Goal: Navigation & Orientation: Find specific page/section

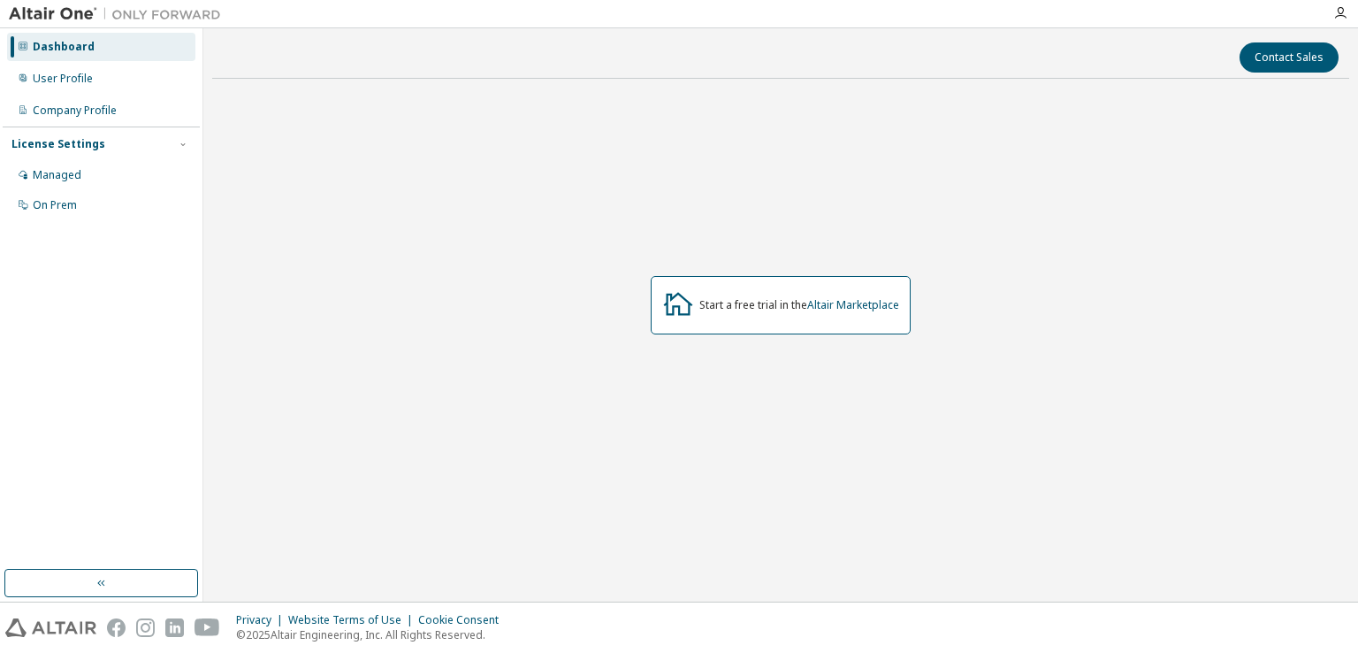
click at [141, 389] on div "Dashboard User Profile Company Profile License Settings Managed On Prem" at bounding box center [101, 299] width 197 height 536
click at [94, 50] on div "Dashboard" at bounding box center [101, 47] width 188 height 28
click at [83, 79] on div "User Profile" at bounding box center [63, 79] width 60 height 14
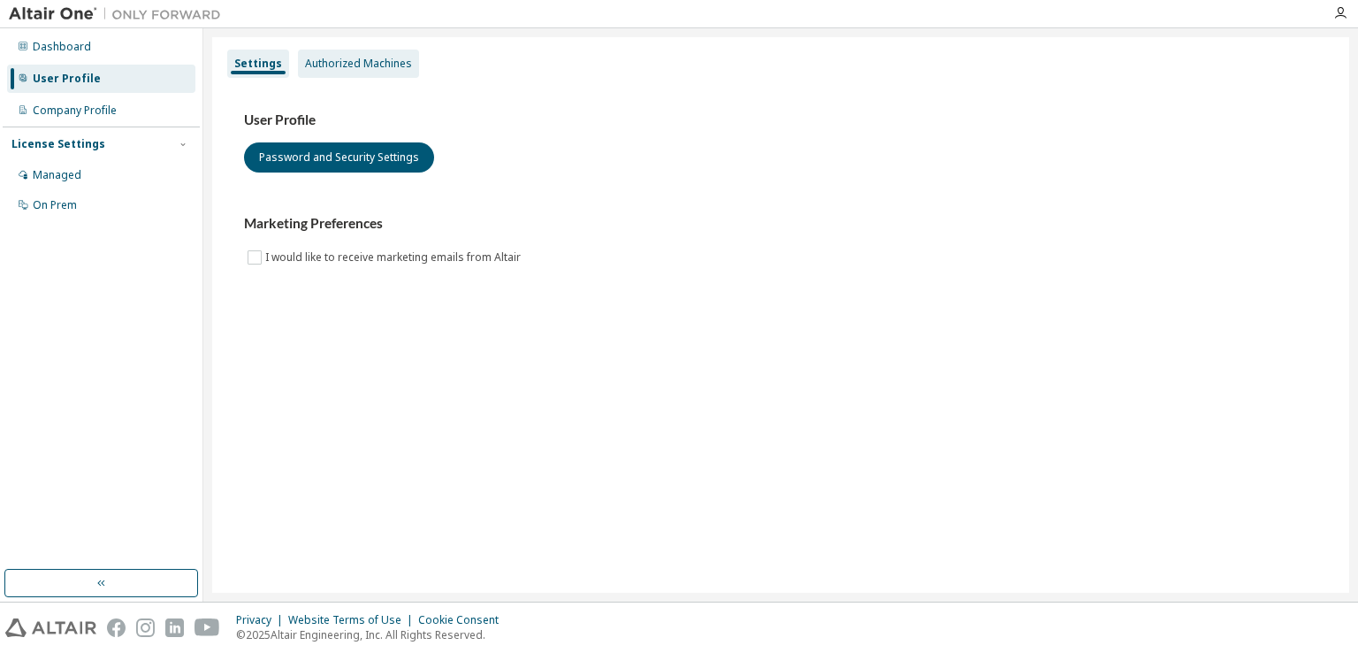
click at [326, 72] on div "Authorized Machines" at bounding box center [358, 64] width 121 height 28
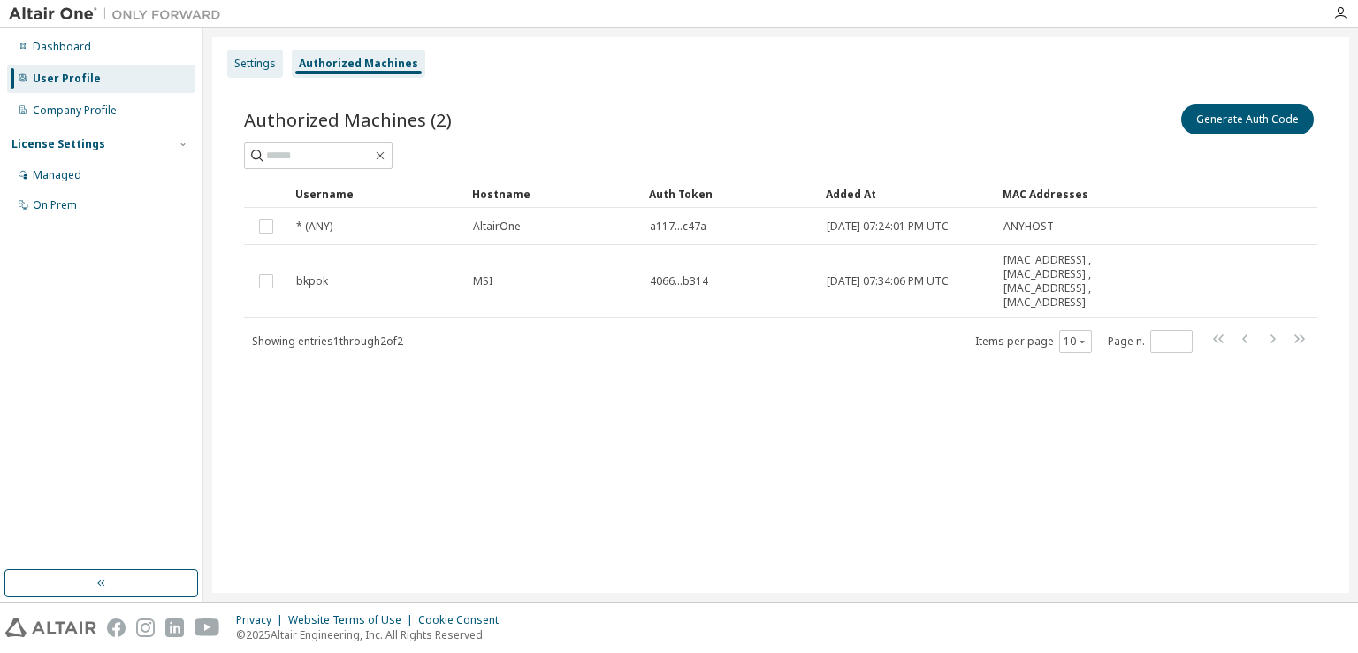
click at [261, 64] on div "Settings" at bounding box center [255, 64] width 42 height 14
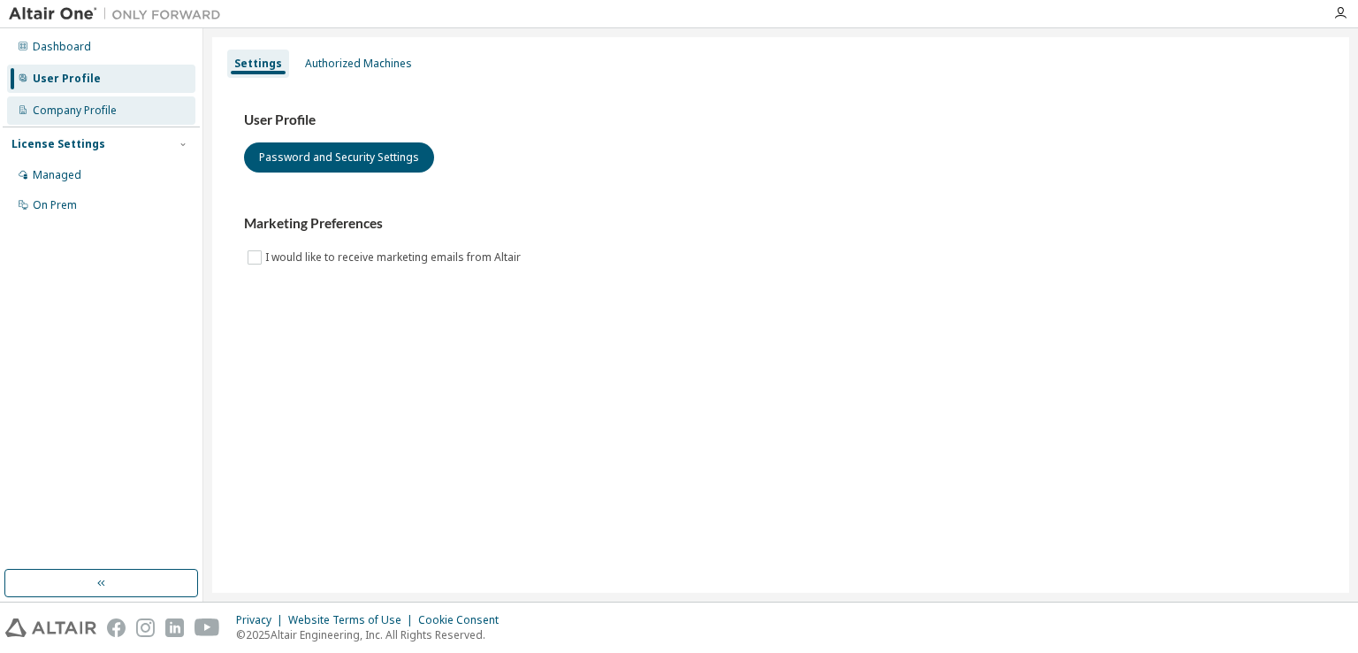
click at [117, 119] on div "Company Profile" at bounding box center [101, 110] width 188 height 28
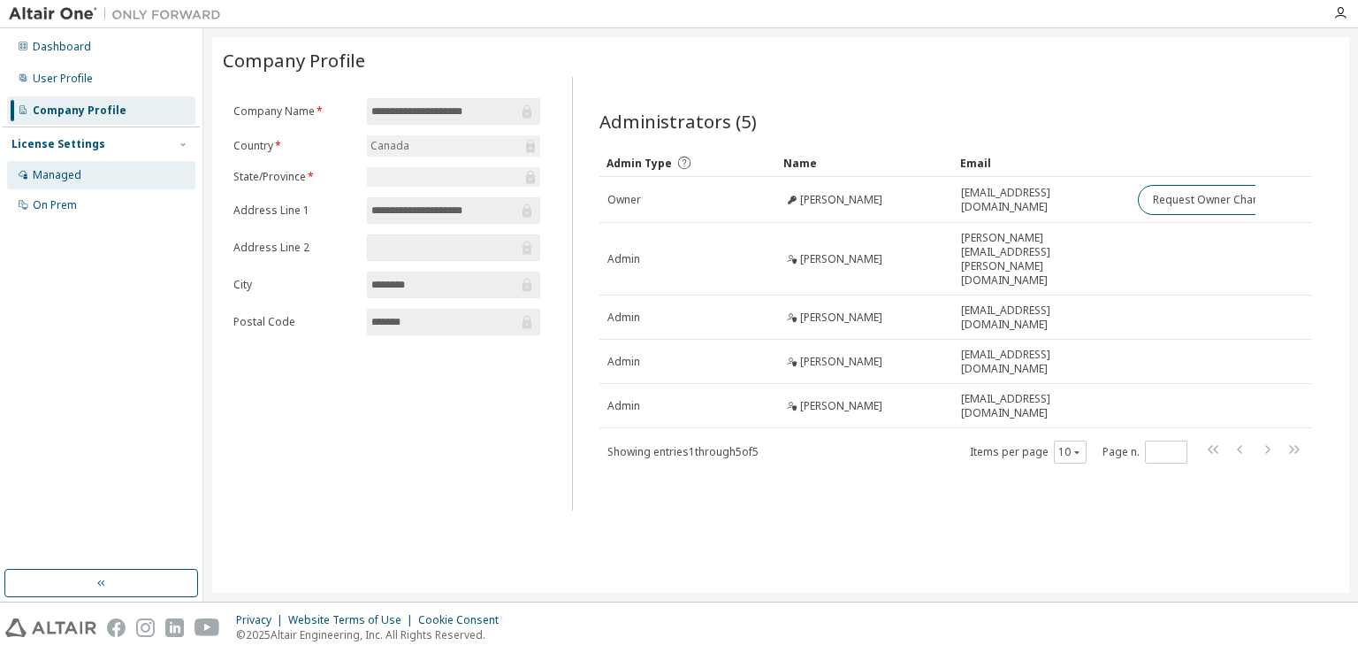
click at [103, 176] on div "Managed" at bounding box center [101, 175] width 188 height 28
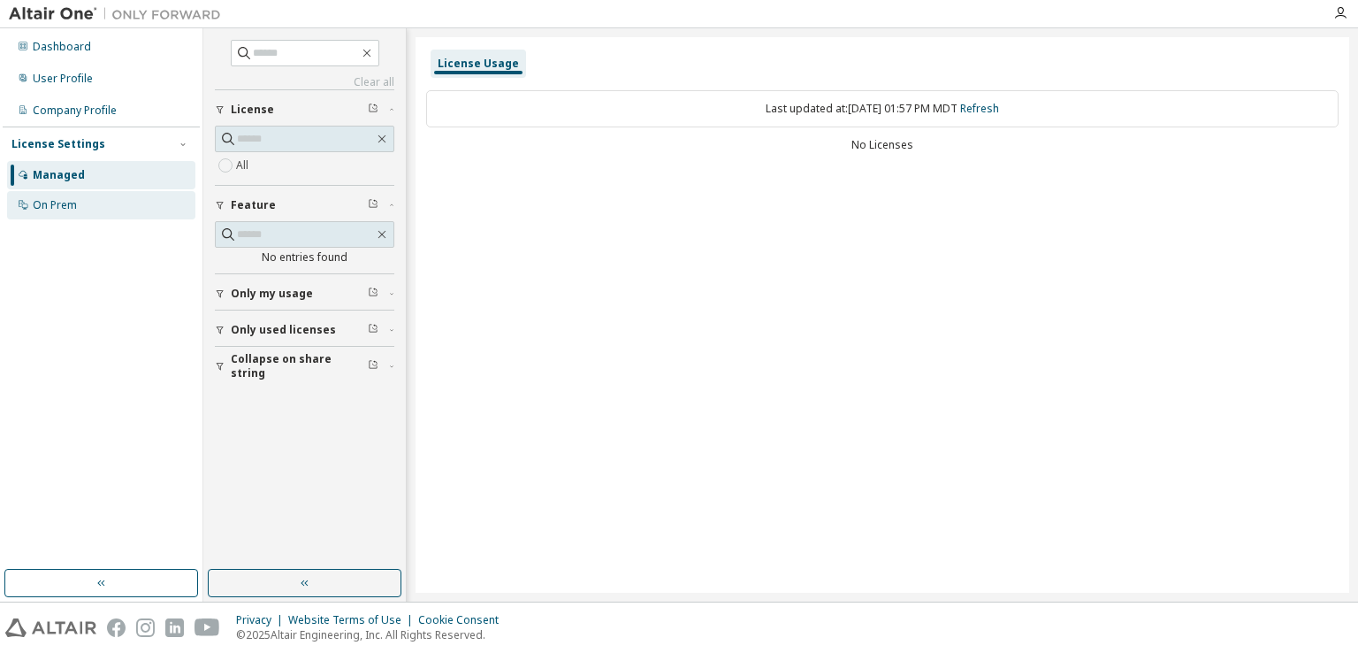
click at [115, 213] on div "On Prem" at bounding box center [101, 205] width 188 height 28
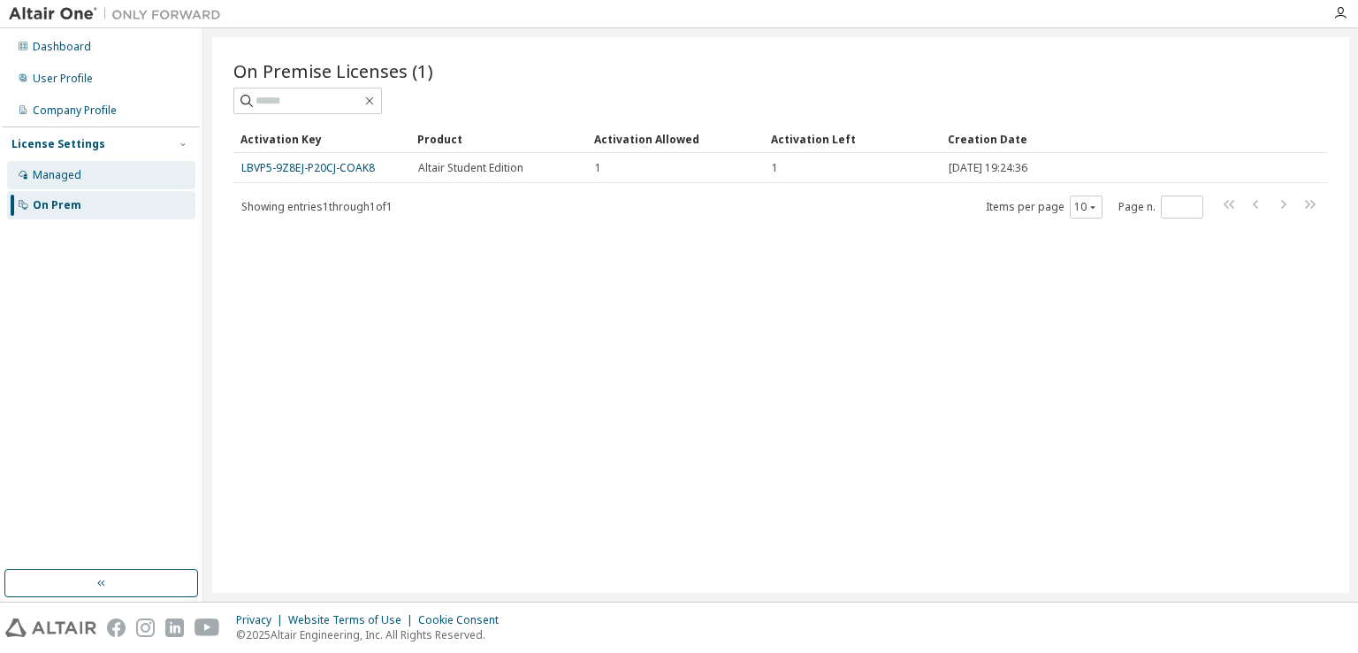
click at [126, 186] on div "Managed" at bounding box center [101, 175] width 188 height 28
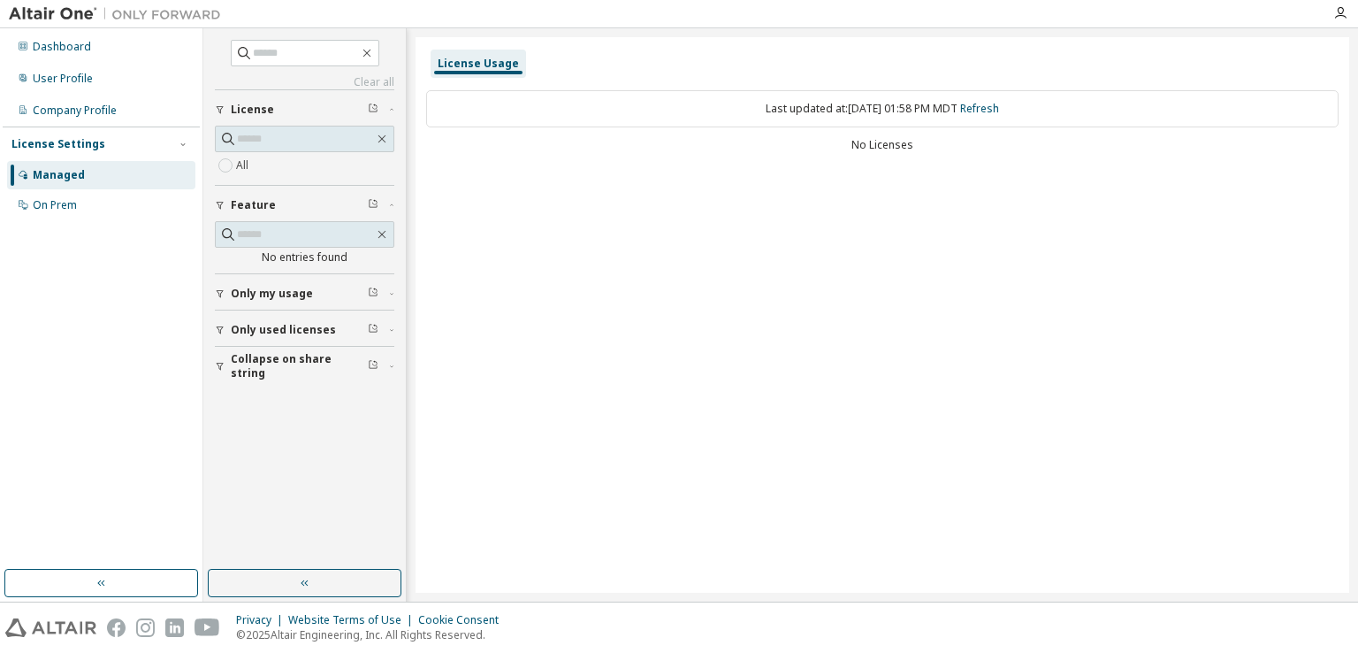
click at [393, 291] on icon "button" at bounding box center [391, 293] width 11 height 5
click at [393, 293] on icon "button" at bounding box center [392, 294] width 4 height 2
click at [105, 111] on div "Company Profile" at bounding box center [75, 110] width 84 height 14
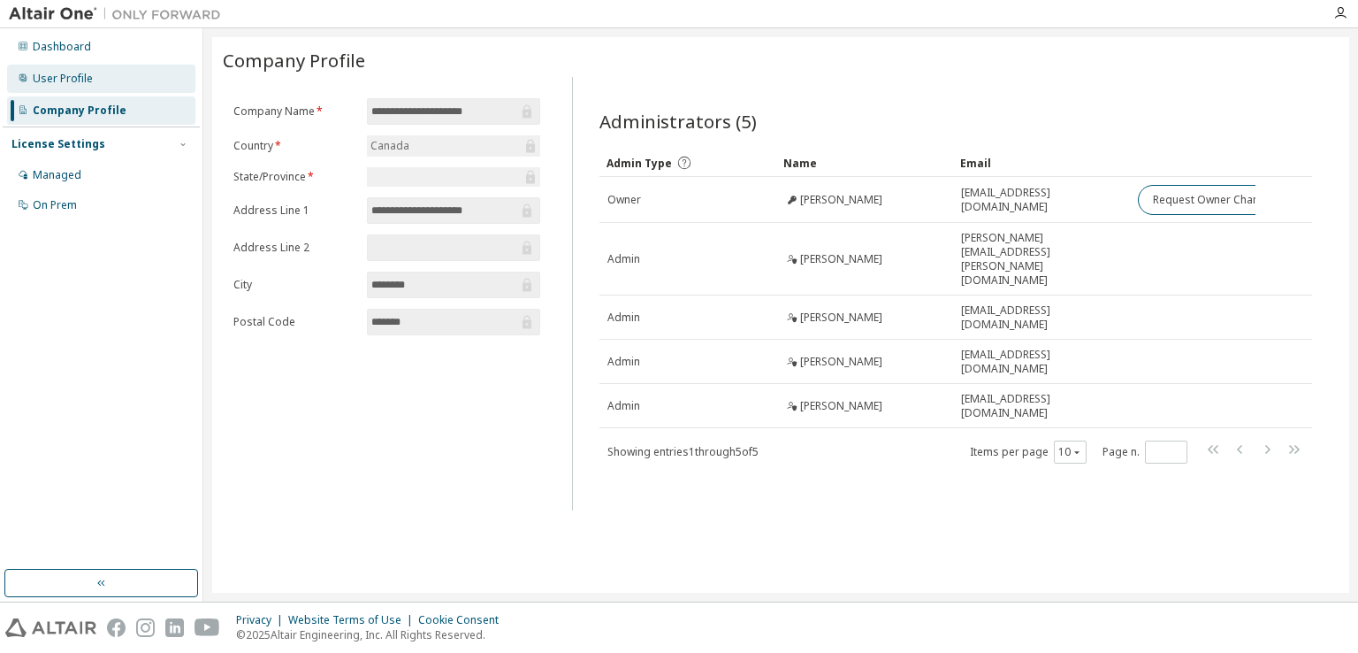
click at [103, 86] on div "User Profile" at bounding box center [101, 79] width 188 height 28
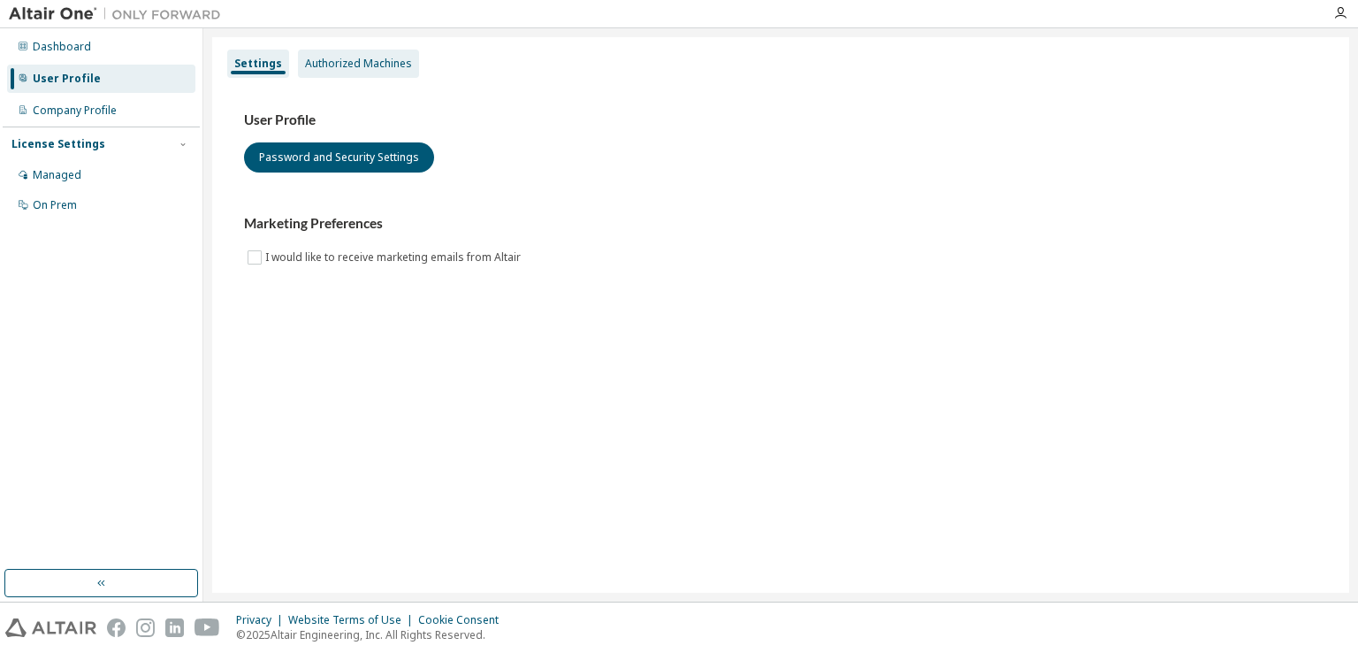
click at [332, 65] on div "Authorized Machines" at bounding box center [358, 64] width 107 height 14
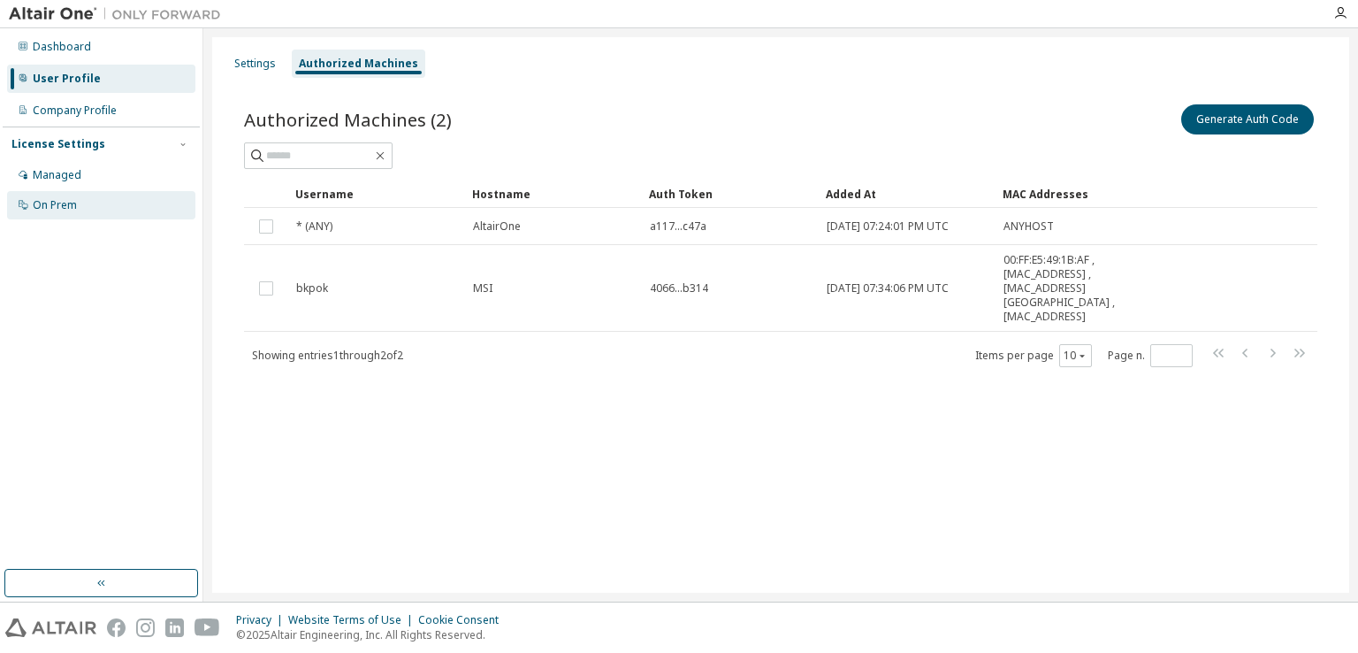
click at [65, 198] on div "On Prem" at bounding box center [55, 205] width 44 height 14
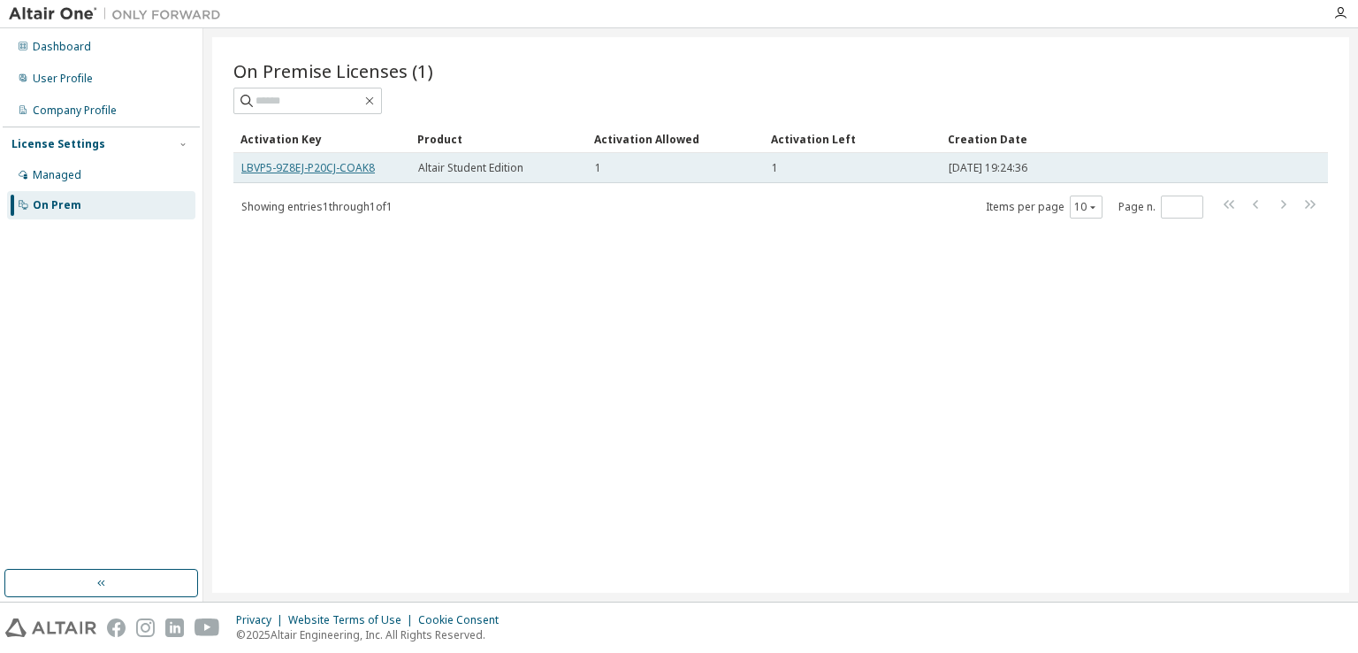
click at [262, 164] on link "LBVP5-9Z8EJ-P20CJ-COAK8" at bounding box center [308, 167] width 134 height 15
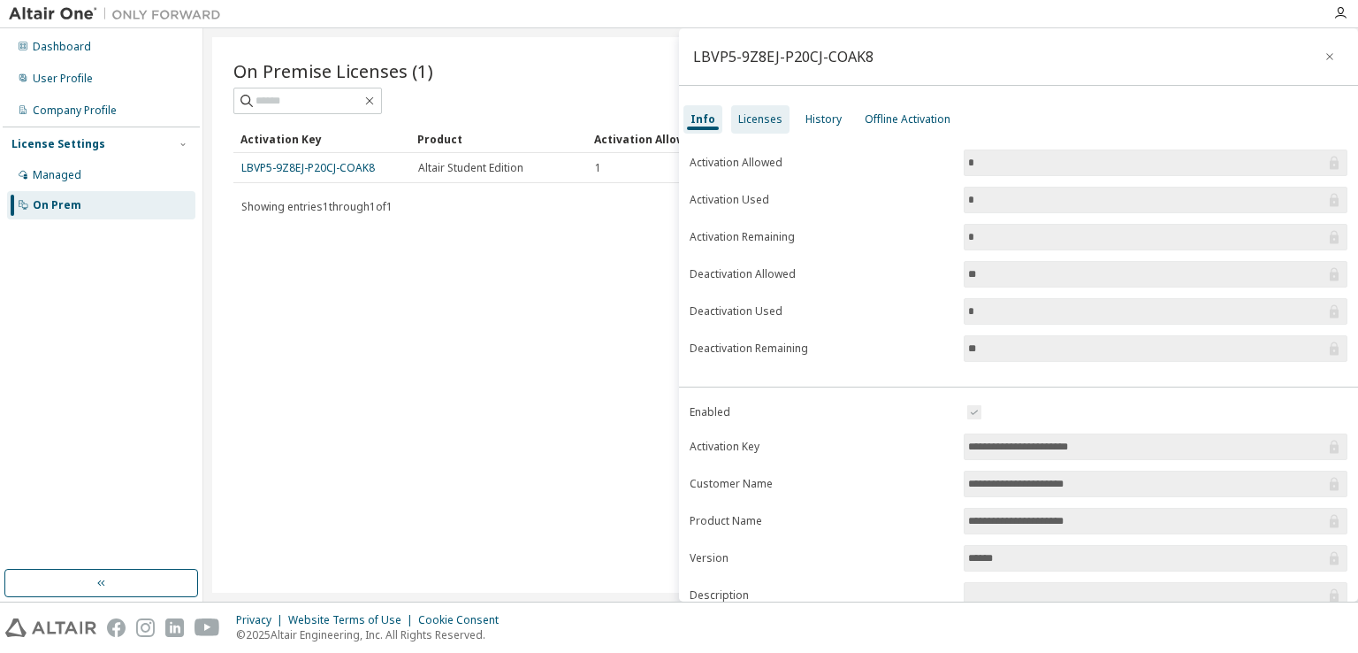
click at [768, 128] on div "Licenses" at bounding box center [760, 119] width 58 height 28
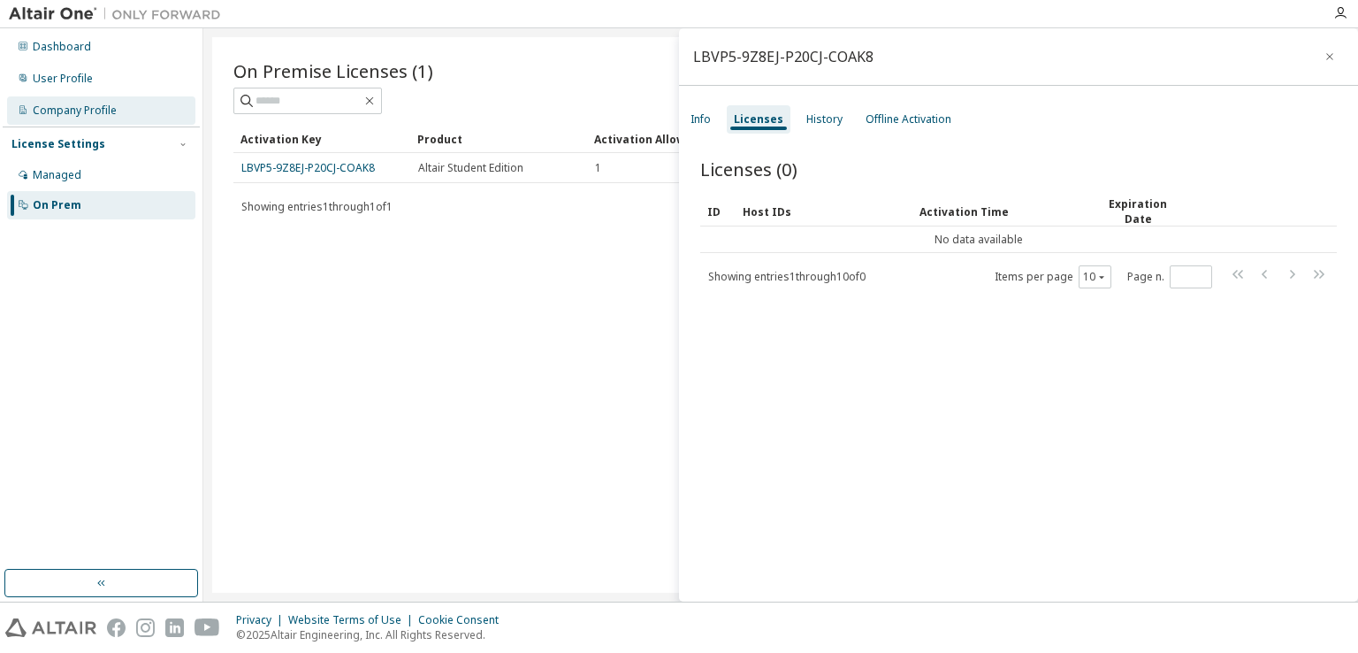
click at [105, 105] on div "Company Profile" at bounding box center [75, 110] width 84 height 14
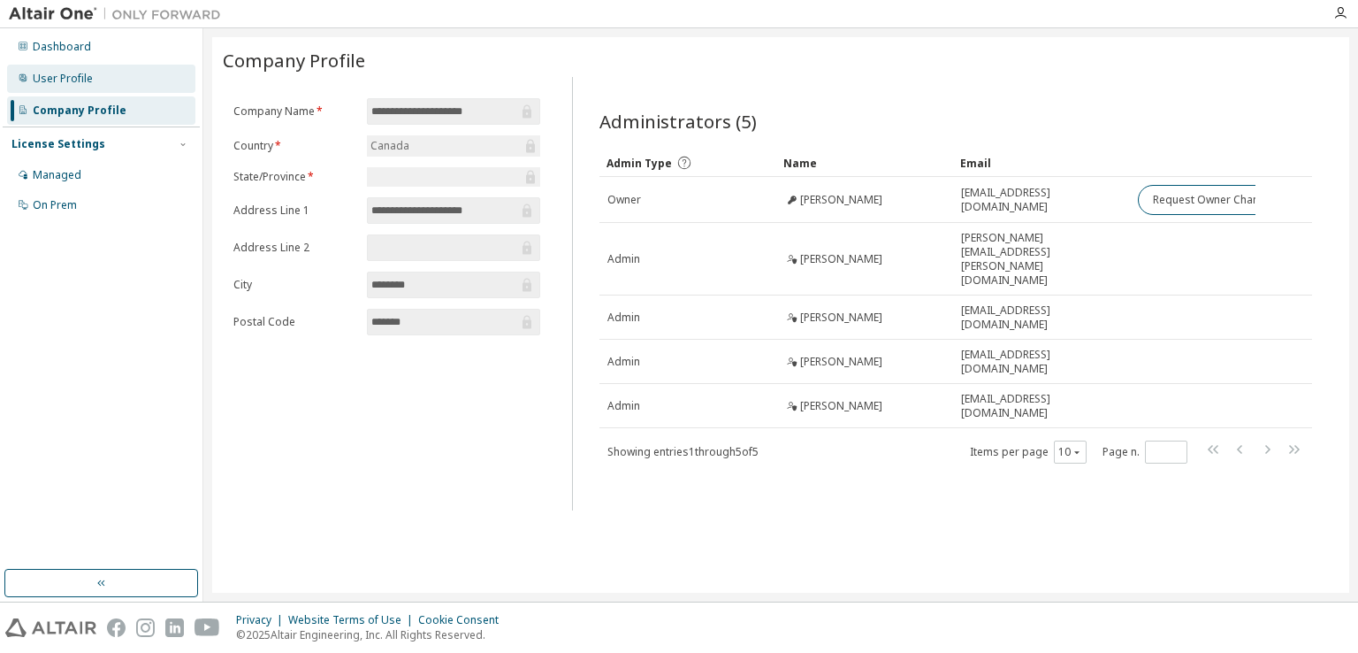
click at [73, 79] on div "User Profile" at bounding box center [63, 79] width 60 height 14
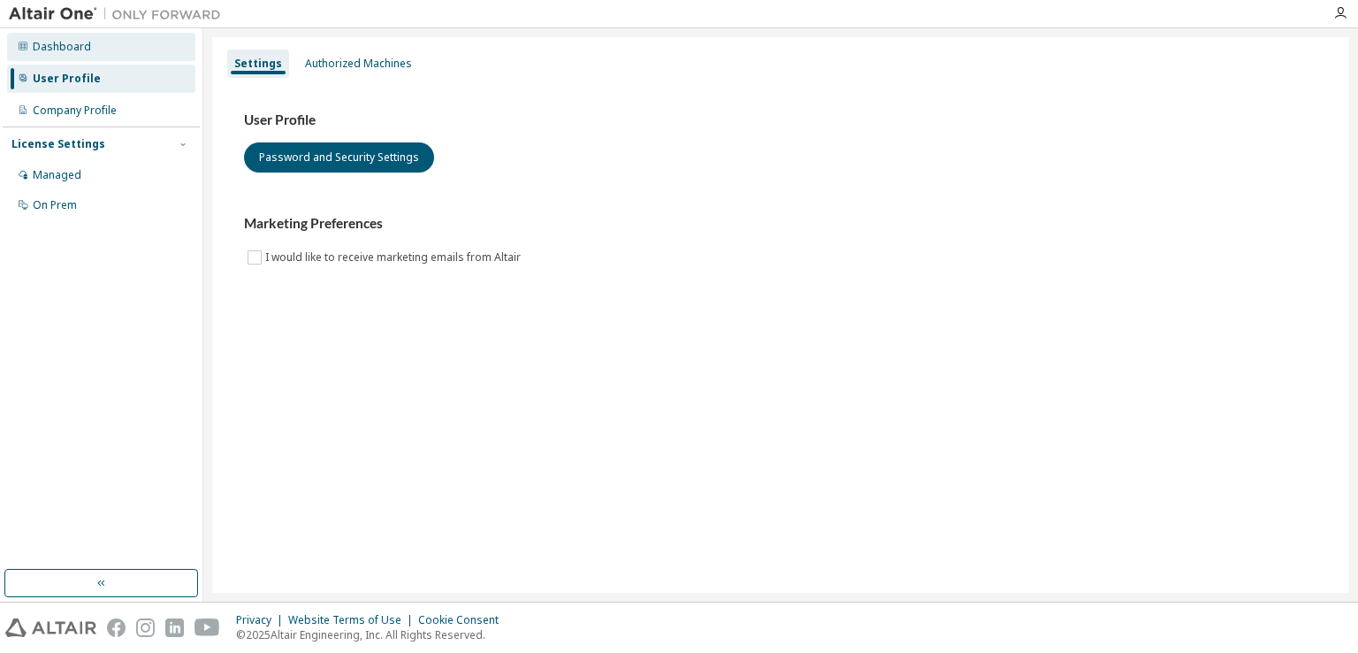
click at [70, 50] on div "Dashboard" at bounding box center [62, 47] width 58 height 14
